Goal: Use online tool/utility: Use online tool/utility

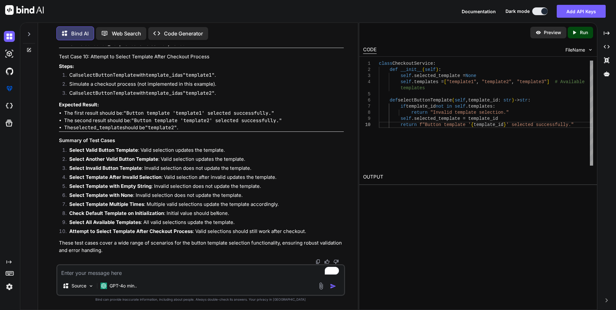
scroll to position [7087, 0]
click at [72, 273] on textarea "To enrich screen reader interactions, please activate Accessibility in Grammarl…" at bounding box center [200, 271] width 287 height 12
click at [132, 37] on div "Web Search" at bounding box center [121, 33] width 50 height 13
click at [124, 30] on p "Web Search" at bounding box center [126, 34] width 29 height 8
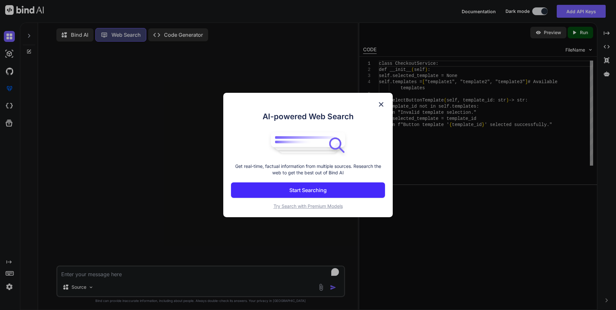
scroll to position [3, 0]
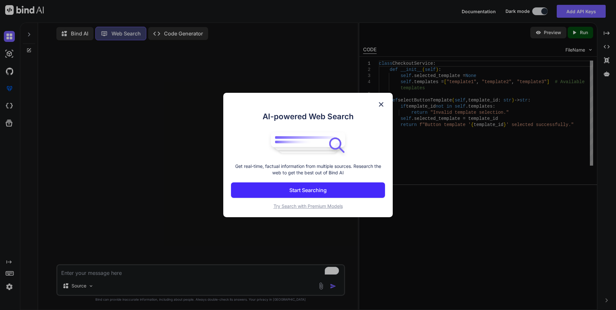
click at [384, 102] on img at bounding box center [381, 105] width 8 height 8
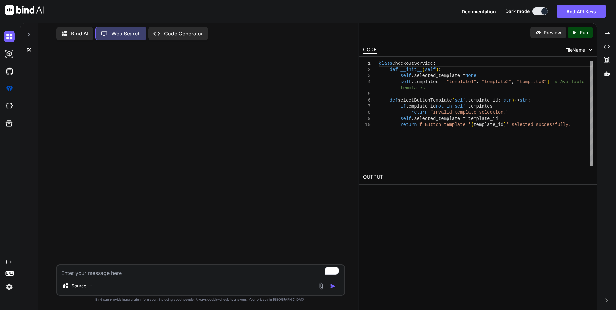
click at [187, 34] on p "Code Generator" at bounding box center [183, 34] width 39 height 8
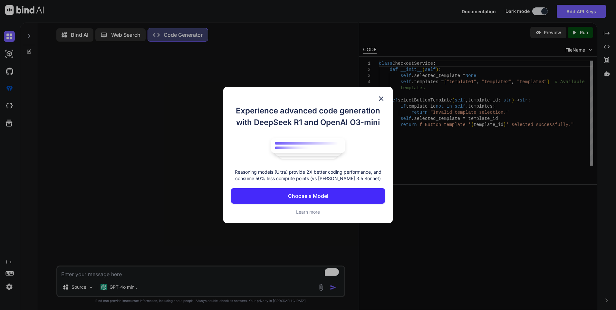
click at [384, 97] on img at bounding box center [381, 99] width 8 height 8
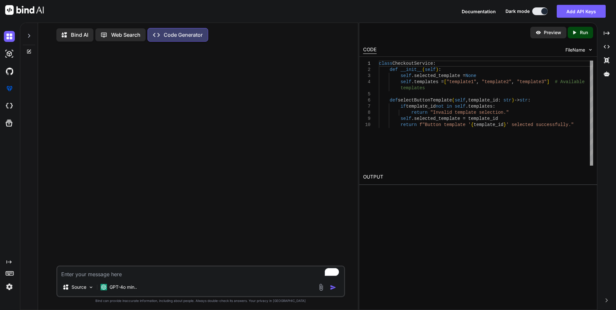
click at [74, 276] on textarea "To enrich screen reader interactions, please activate Accessibility in Grammarl…" at bounding box center [200, 272] width 287 height 12
paste textarea "show the correct transactions date time on the debit card transactions screen."
type textarea "create test cases for show the correct transactions date time on the debit card…"
click at [332, 288] on img "button" at bounding box center [333, 287] width 6 height 6
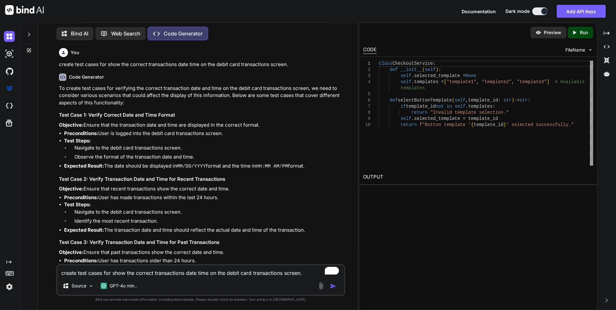
drag, startPoint x: 85, startPoint y: 124, endPoint x: 268, endPoint y: 125, distance: 183.0
click at [268, 125] on p "Objective: Ensure that the transaction date and time are displayed in the corre…" at bounding box center [201, 124] width 285 height 7
copy p "Ensure that the transaction date and time are displayed in the correct format."
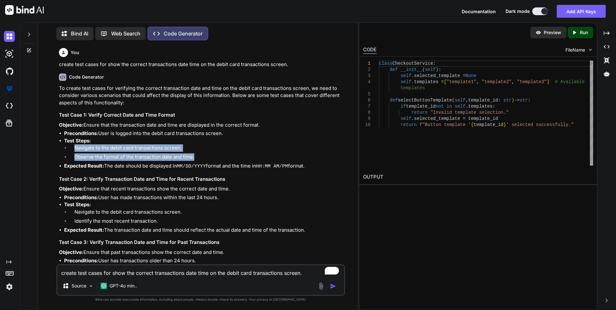
drag, startPoint x: 76, startPoint y: 146, endPoint x: 205, endPoint y: 157, distance: 130.0
click at [205, 157] on ol "Navigate to the debit card transactions screen. Observe the format of the trans…" at bounding box center [204, 153] width 280 height 18
copy ol "Navigate to the debit card transactions screen. Observe the format of the trans…"
drag, startPoint x: 106, startPoint y: 166, endPoint x: 321, endPoint y: 168, distance: 215.2
click at [321, 168] on li "Expected Result: The date should be displayed in MM/DD/YYYY format and the time…" at bounding box center [204, 166] width 280 height 8
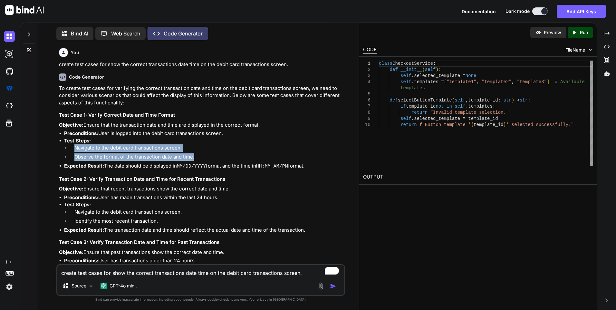
copy li "The date should be displayed in MM/DD/YYYY format and the time in HH:MM AM/PM f…"
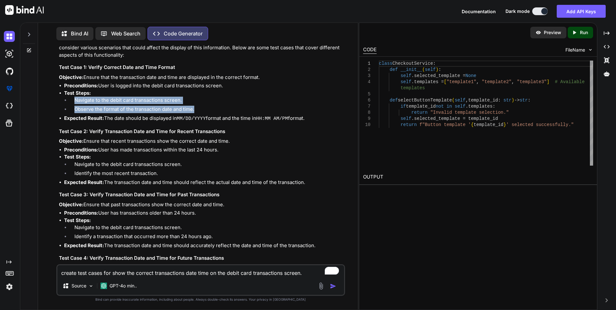
scroll to position [64, 0]
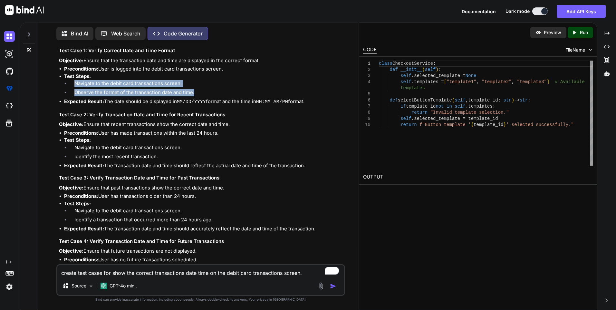
drag, startPoint x: 85, startPoint y: 123, endPoint x: 237, endPoint y: 125, distance: 152.1
click at [237, 125] on p "Objective: Ensure that recent transactions show the correct date and time." at bounding box center [201, 124] width 285 height 7
copy p "Ensure that recent transactions show the correct date and time."
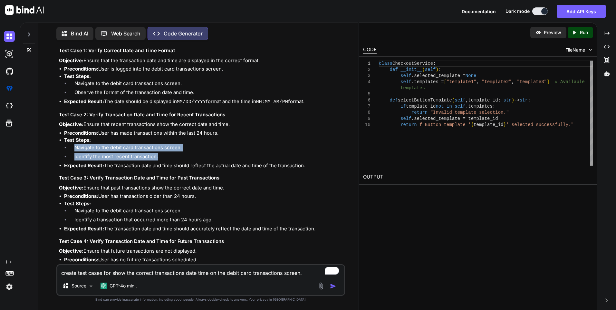
drag, startPoint x: 74, startPoint y: 145, endPoint x: 165, endPoint y: 157, distance: 91.3
click at [165, 157] on ol "Navigate to the debit card transactions screen. Identify the most recent transa…" at bounding box center [204, 153] width 280 height 18
copy ol "Navigate to the debit card transactions screen. Identify the most recent transa…"
drag, startPoint x: 104, startPoint y: 163, endPoint x: 323, endPoint y: 166, distance: 219.1
click at [323, 166] on li "Expected Result: The transaction date and time should reflect the actual date a…" at bounding box center [204, 165] width 280 height 7
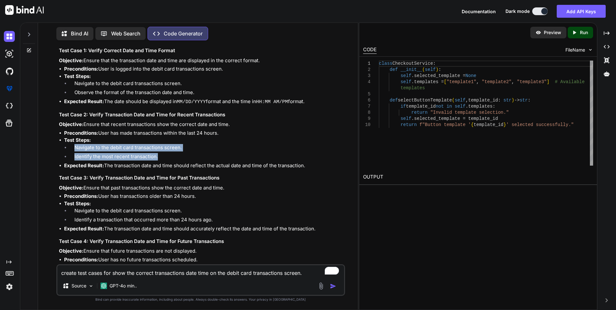
copy li "The transaction date and time should reflect the actual date and time of the tr…"
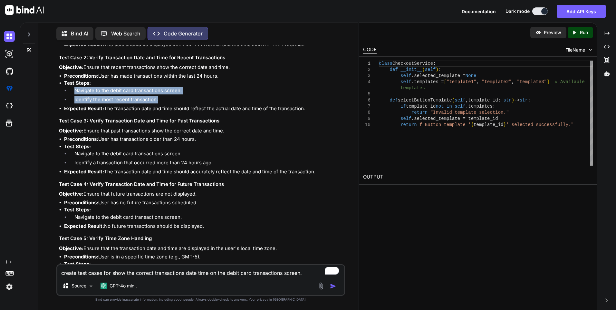
scroll to position [129, 0]
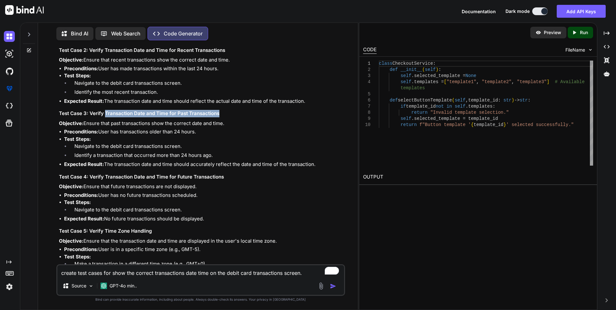
drag, startPoint x: 104, startPoint y: 112, endPoint x: 231, endPoint y: 113, distance: 126.9
click at [231, 113] on h3 "Test Case 3: Verify Transaction Date and Time for Past Transactions" at bounding box center [201, 113] width 285 height 7
copy h3 "Transaction Date and Time for Past Transactions"
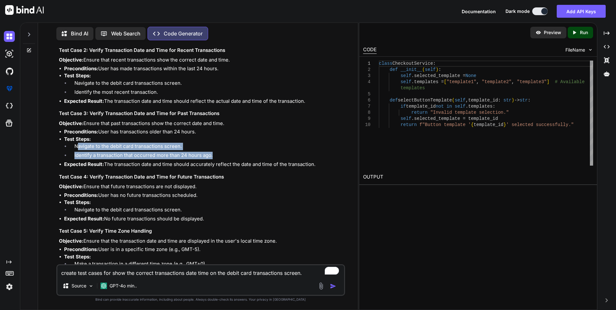
drag, startPoint x: 76, startPoint y: 146, endPoint x: 233, endPoint y: 157, distance: 157.0
click at [233, 157] on ol "Navigate to the debit card transactions screen. Identify a transaction that occ…" at bounding box center [204, 152] width 280 height 18
copy ol "avigate to the debit card transactions screen. Identify a transaction that occu…"
drag, startPoint x: 106, startPoint y: 163, endPoint x: 324, endPoint y: 163, distance: 218.1
click at [324, 163] on li "Expected Result: The transaction date and time should accurately reflect the da…" at bounding box center [204, 164] width 280 height 7
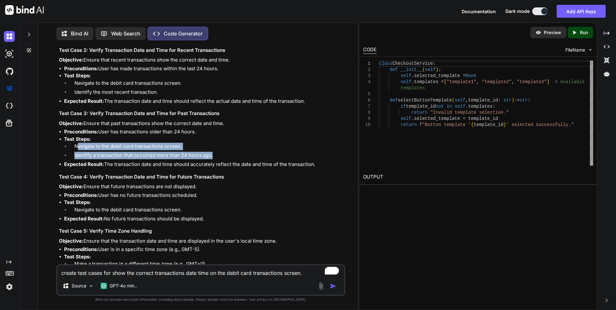
copy li "The transaction date and time should accurately reflect the date and time of th…"
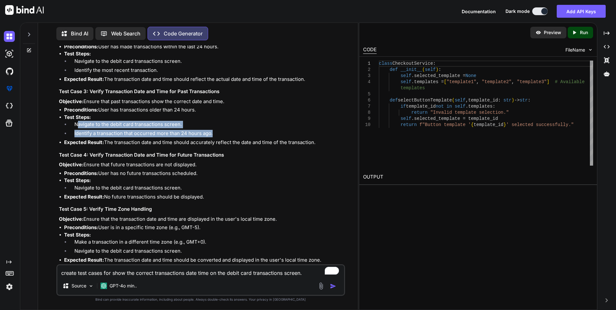
scroll to position [161, 0]
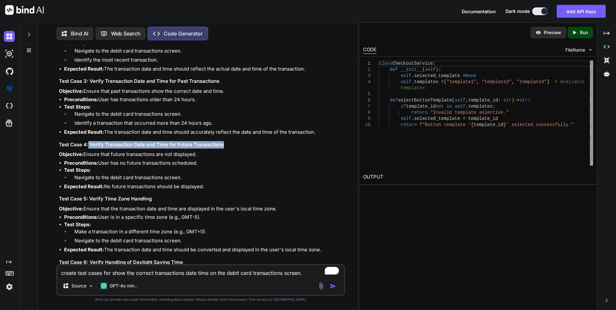
drag, startPoint x: 88, startPoint y: 143, endPoint x: 231, endPoint y: 147, distance: 143.4
click at [231, 147] on h3 "Test Case 4: Verify Transaction Date and Time for Future Transactions" at bounding box center [201, 144] width 285 height 7
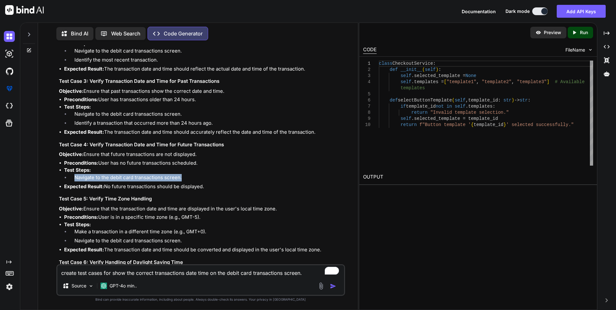
drag, startPoint x: 185, startPoint y: 176, endPoint x: 74, endPoint y: 179, distance: 110.2
click at [74, 179] on li "Navigate to the debit card transactions screen." at bounding box center [206, 178] width 275 height 9
drag, startPoint x: 106, startPoint y: 183, endPoint x: 220, endPoint y: 186, distance: 114.4
click at [220, 186] on li "Expected Result: No future transactions should be displayed." at bounding box center [204, 186] width 280 height 7
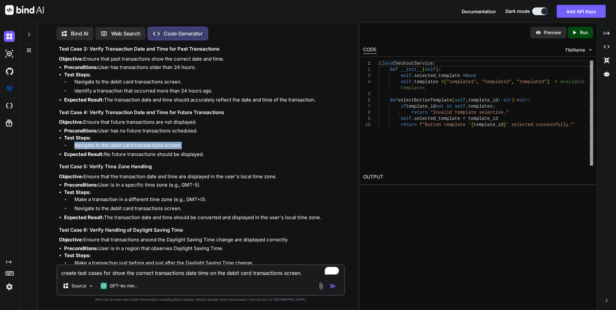
drag, startPoint x: 85, startPoint y: 176, endPoint x: 281, endPoint y: 177, distance: 196.5
click at [281, 178] on p "Objective: Ensure that the transaction date and time are displayed in the user'…" at bounding box center [201, 176] width 285 height 7
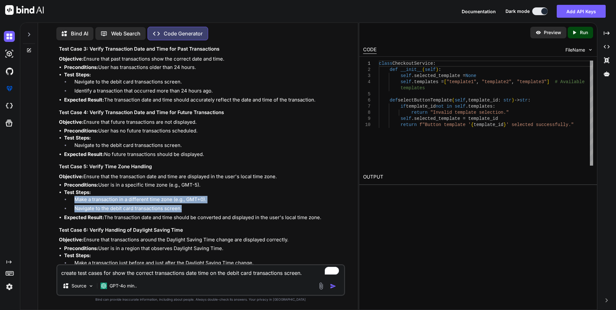
drag, startPoint x: 74, startPoint y: 197, endPoint x: 195, endPoint y: 207, distance: 120.9
click at [195, 207] on ol "Make a transaction in a different time zone (e.g., GMT+0). Navigate to the debi…" at bounding box center [204, 205] width 280 height 18
drag, startPoint x: 105, startPoint y: 216, endPoint x: 336, endPoint y: 218, distance: 231.3
click at [336, 218] on li "Expected Result: The transaction date and time should be converted and displaye…" at bounding box center [204, 217] width 280 height 7
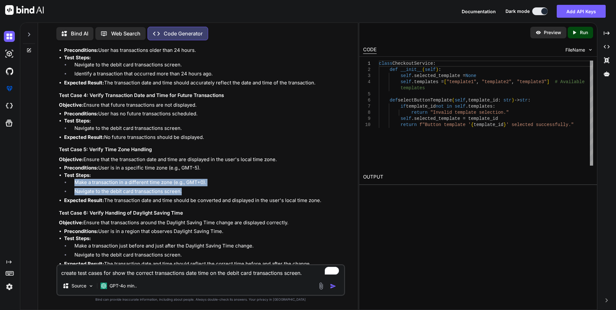
scroll to position [226, 0]
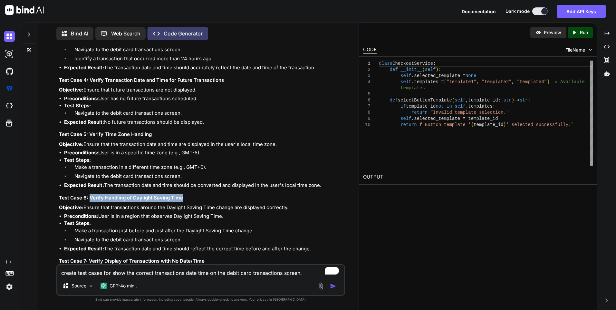
drag, startPoint x: 90, startPoint y: 197, endPoint x: 209, endPoint y: 200, distance: 118.9
click at [209, 200] on h3 "Test Case 6: Verify Handling of Daylight Saving Time" at bounding box center [201, 197] width 285 height 7
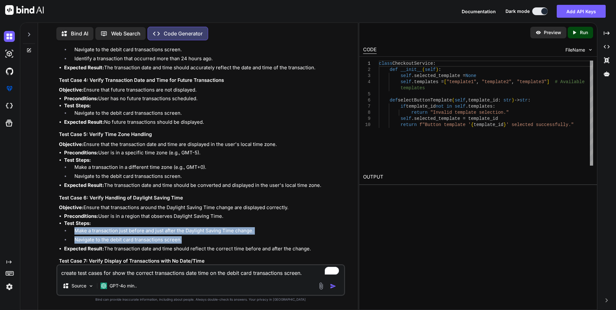
drag, startPoint x: 75, startPoint y: 230, endPoint x: 191, endPoint y: 241, distance: 116.2
click at [191, 241] on ol "Make a transaction just before and just after the Daylight Saving Time change. …" at bounding box center [204, 236] width 280 height 18
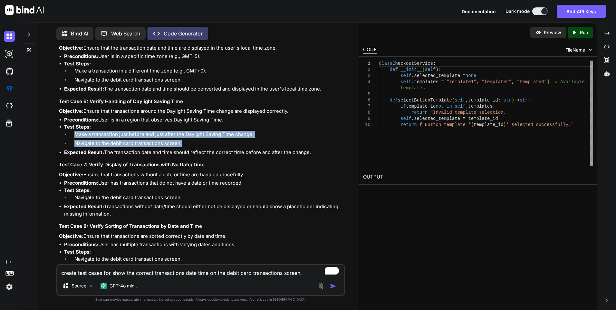
scroll to position [322, 0]
drag, startPoint x: 107, startPoint y: 150, endPoint x: 326, endPoint y: 152, distance: 219.1
click at [326, 152] on li "Expected Result: The transaction date and time should reflect the correct time …" at bounding box center [204, 152] width 280 height 7
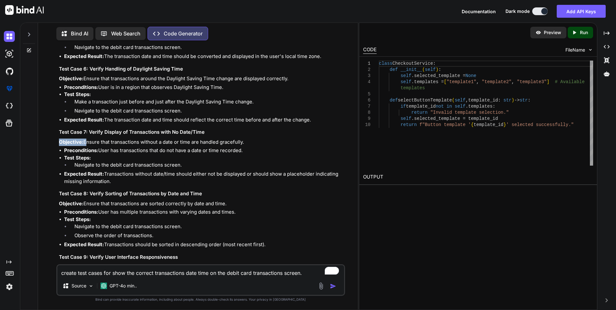
drag, startPoint x: 84, startPoint y: 140, endPoint x: 211, endPoint y: 135, distance: 126.4
click at [210, 135] on div "To create test cases for verifying the correct transaction date and time on the…" at bounding box center [201, 52] width 285 height 644
click at [121, 148] on li "Preconditions: User has transactions that do not have a date or time recorded." at bounding box center [204, 150] width 280 height 7
drag, startPoint x: 90, startPoint y: 130, endPoint x: 212, endPoint y: 134, distance: 121.8
click at [212, 134] on h3 "Test Case 7: Verify Display of Transactions with No Date/Time" at bounding box center [201, 132] width 285 height 7
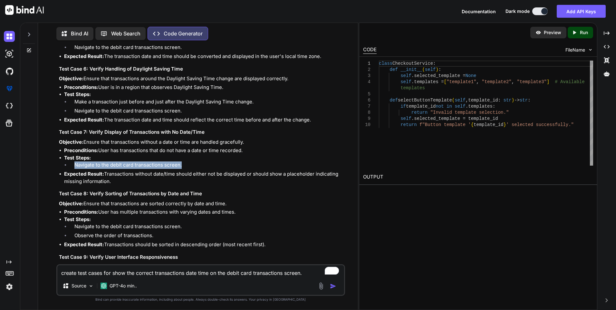
drag, startPoint x: 74, startPoint y: 163, endPoint x: 211, endPoint y: 167, distance: 136.7
click at [211, 167] on li "Navigate to the debit card transactions screen." at bounding box center [206, 165] width 275 height 9
drag, startPoint x: 106, startPoint y: 173, endPoint x: 110, endPoint y: 178, distance: 6.9
click at [110, 178] on li "Expected Result: Transactions without date/time should either not be displayed …" at bounding box center [204, 177] width 280 height 14
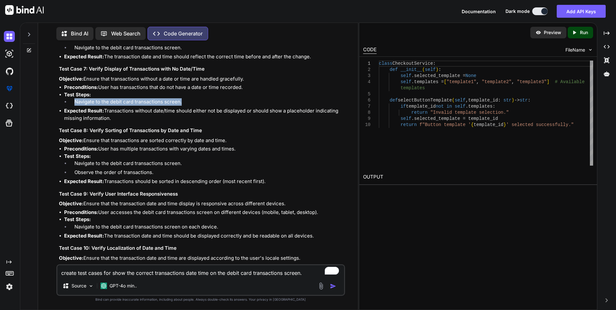
scroll to position [419, 0]
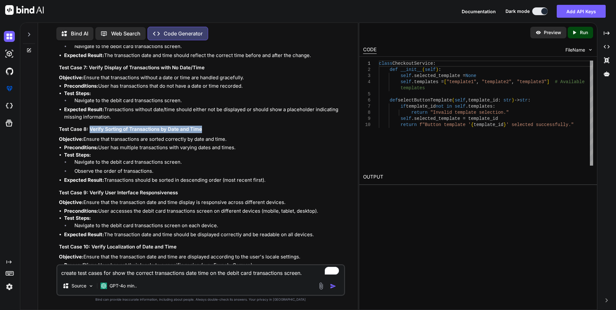
drag, startPoint x: 90, startPoint y: 127, endPoint x: 213, endPoint y: 127, distance: 122.8
click at [213, 127] on h3 "Test Case 8: Verify Sorting of Transactions by Date and Time" at bounding box center [201, 129] width 285 height 7
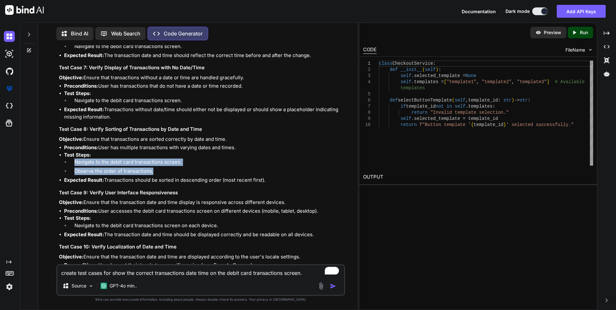
drag, startPoint x: 75, startPoint y: 160, endPoint x: 164, endPoint y: 169, distance: 89.1
click at [164, 169] on ol "Navigate to the debit card transactions screen. Observe the order of transactio…" at bounding box center [204, 168] width 280 height 18
drag, startPoint x: 106, startPoint y: 178, endPoint x: 272, endPoint y: 180, distance: 166.3
click at [272, 180] on li "Expected Result: Transactions should be sorted in descending order (most recent…" at bounding box center [204, 180] width 280 height 7
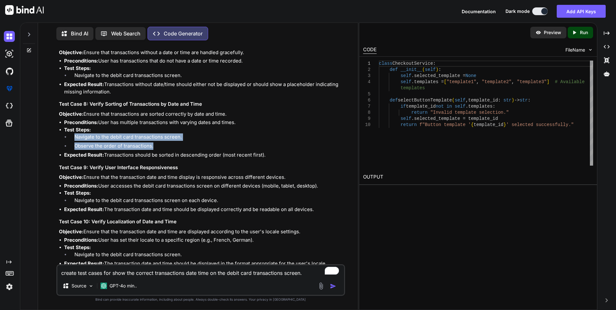
scroll to position [475, 0]
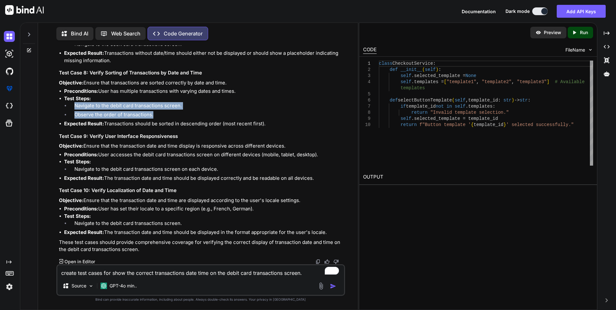
drag, startPoint x: 84, startPoint y: 145, endPoint x: 287, endPoint y: 148, distance: 203.0
click at [287, 148] on p "Objective: Ensure that the transaction date and time display is responsive acro…" at bounding box center [201, 145] width 285 height 7
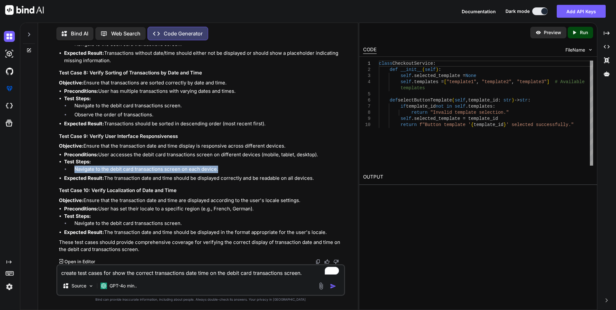
drag, startPoint x: 72, startPoint y: 167, endPoint x: 230, endPoint y: 172, distance: 157.6
click at [230, 172] on li "Navigate to the debit card transactions screen on each device." at bounding box center [206, 170] width 275 height 9
drag, startPoint x: 106, startPoint y: 177, endPoint x: 323, endPoint y: 179, distance: 216.5
click at [323, 179] on li "Expected Result: The transaction date and time should be displayed correctly an…" at bounding box center [204, 178] width 280 height 7
drag, startPoint x: 84, startPoint y: 199, endPoint x: 312, endPoint y: 200, distance: 228.1
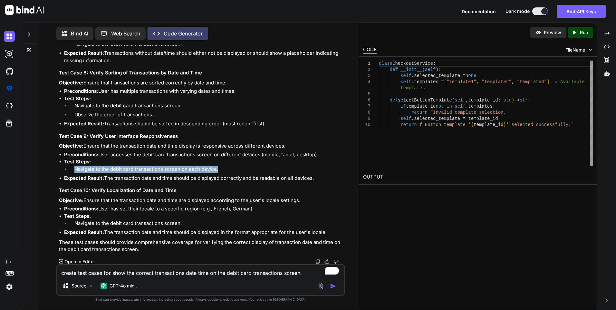
click at [312, 200] on p "Objective: Ensure that the transaction date and time are displayed according to…" at bounding box center [201, 200] width 285 height 7
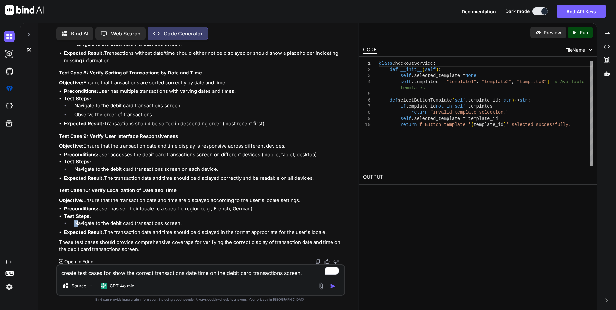
drag, startPoint x: 74, startPoint y: 220, endPoint x: 79, endPoint y: 220, distance: 5.2
click at [79, 220] on li "Navigate to the debit card transactions screen." at bounding box center [206, 224] width 275 height 9
drag, startPoint x: 79, startPoint y: 220, endPoint x: 334, endPoint y: 229, distance: 255.0
click at [334, 229] on li "Expected Result: The transaction date and time should be displayed in the forma…" at bounding box center [204, 232] width 280 height 7
